Goal: Find specific page/section: Find specific page/section

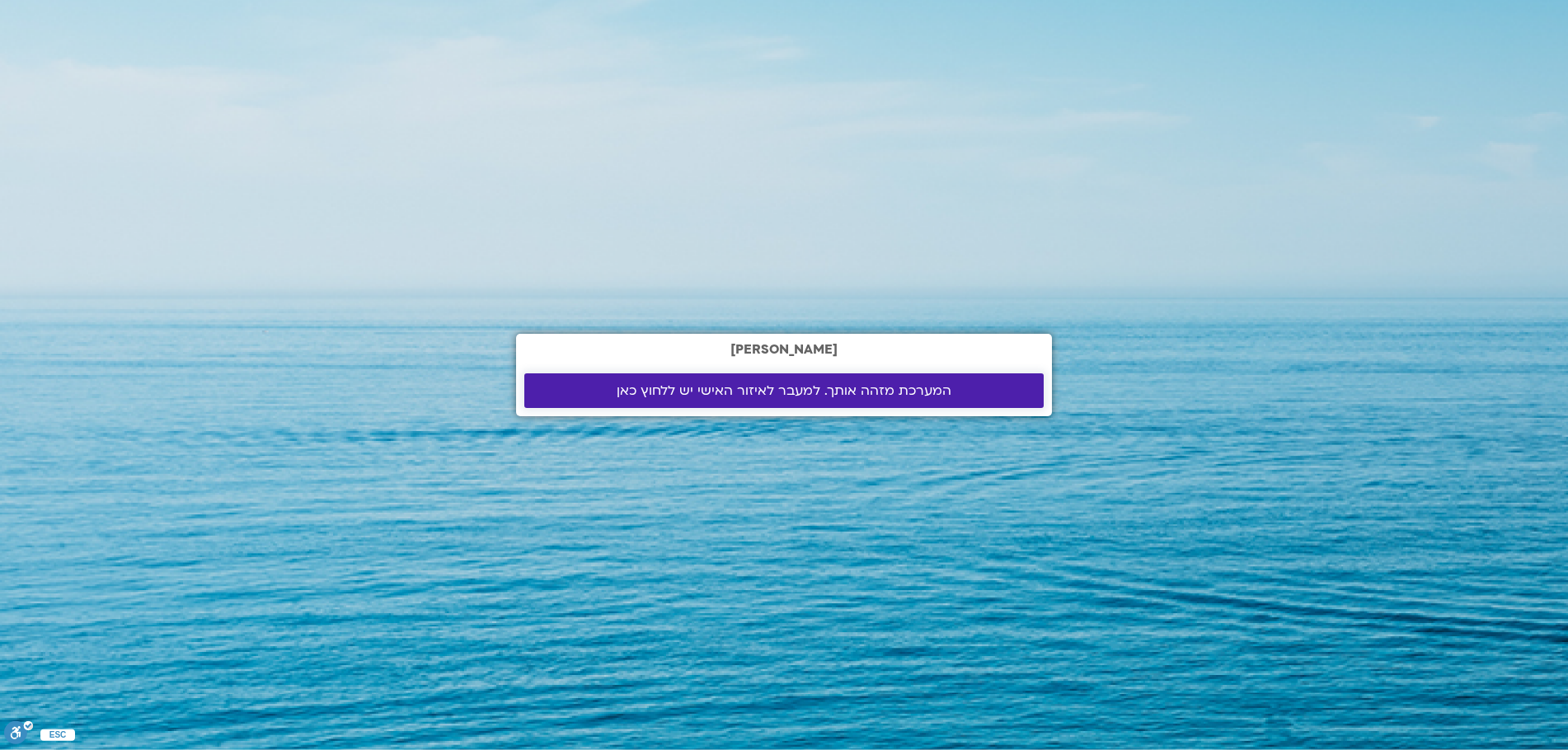
click at [859, 390] on span "המערכת מזהה אותך. למעבר לאיזור האישי יש ללחוץ כאן" at bounding box center [784, 391] width 335 height 15
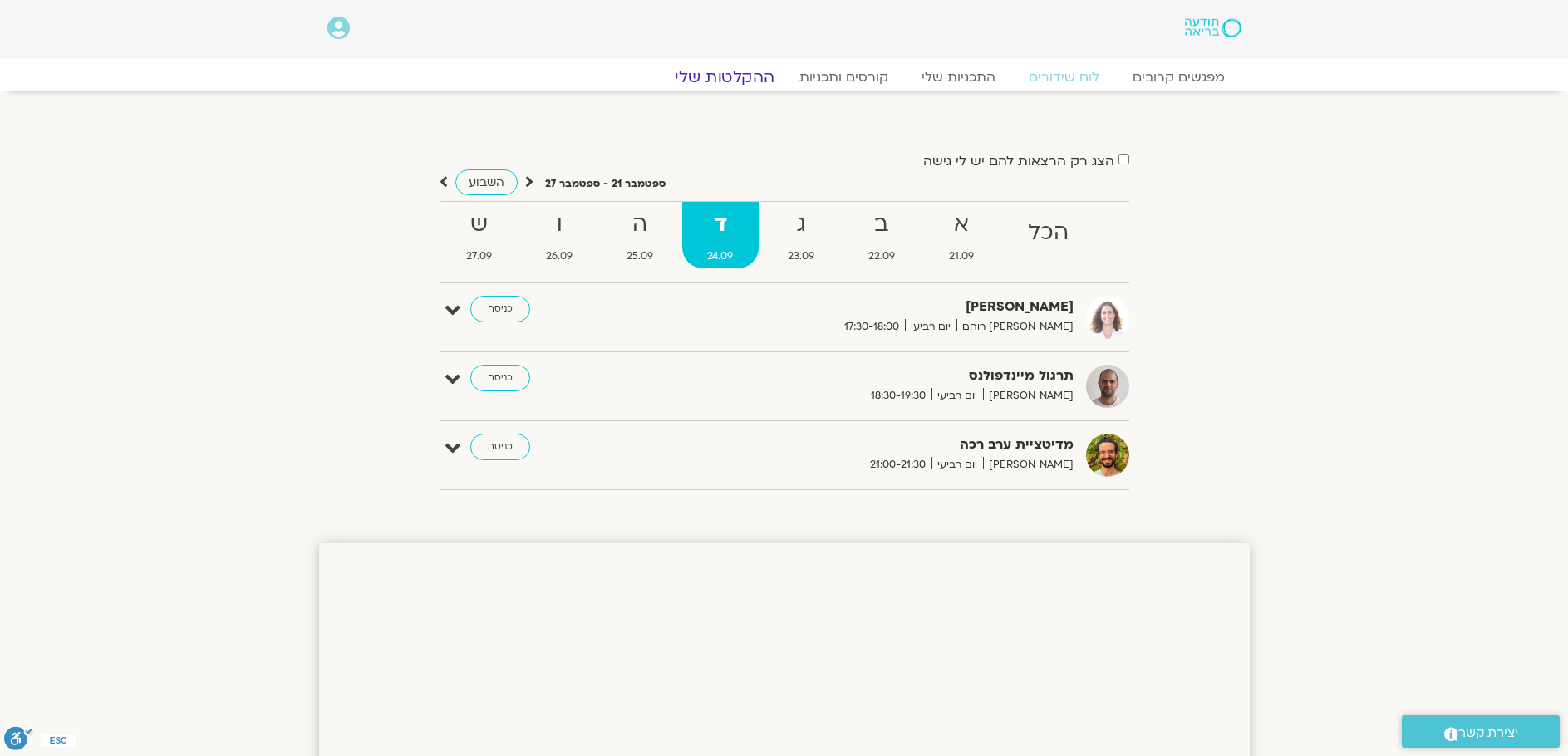
click at [735, 81] on link "ההקלטות שלי" at bounding box center [724, 77] width 140 height 20
